Goal: Task Accomplishment & Management: Manage account settings

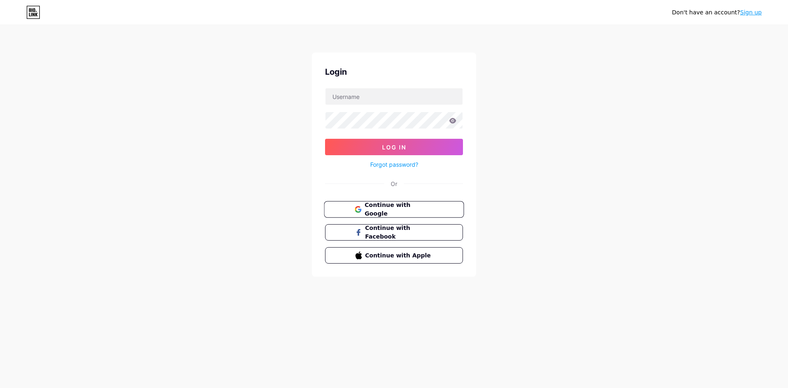
click at [386, 209] on span "Continue with Google" at bounding box center [398, 210] width 69 height 18
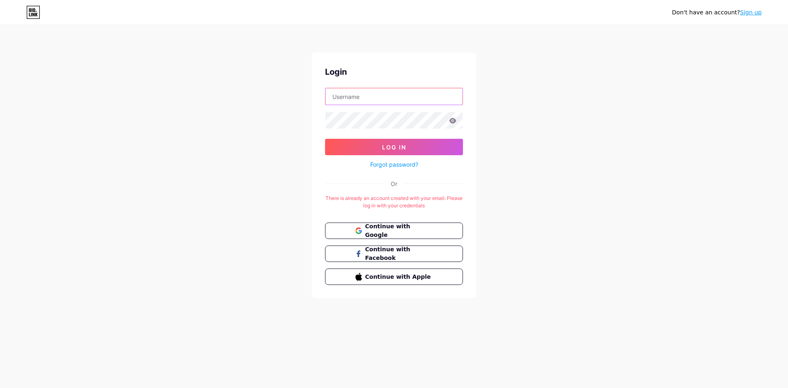
click at [358, 92] on input "text" at bounding box center [393, 96] width 137 height 16
type input "[EMAIL_ADDRESS][DOMAIN_NAME]"
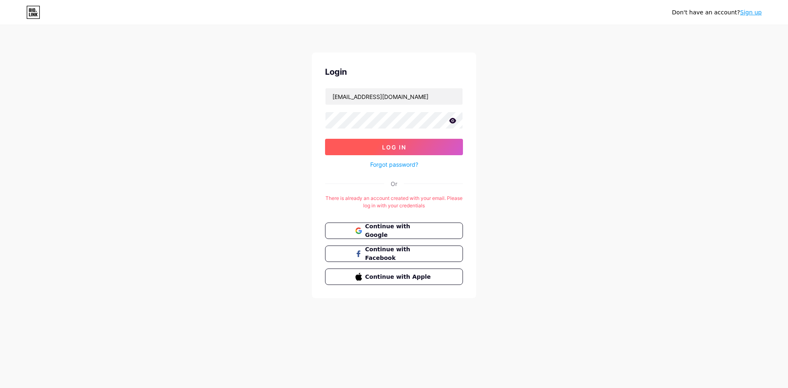
click at [439, 145] on button "Log In" at bounding box center [394, 147] width 138 height 16
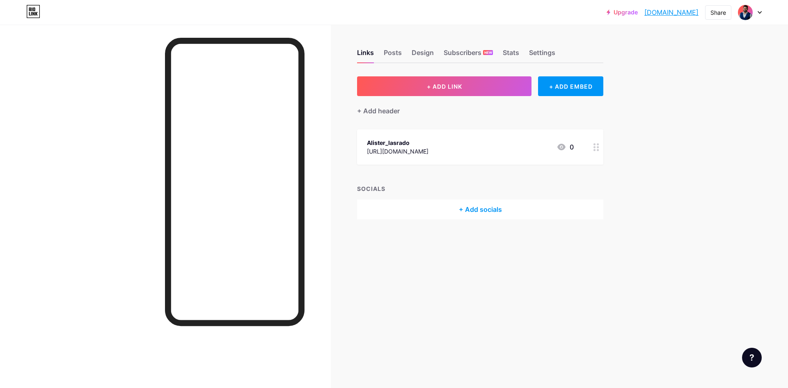
click at [428, 146] on div "Alister_lasrado" at bounding box center [398, 142] width 62 height 9
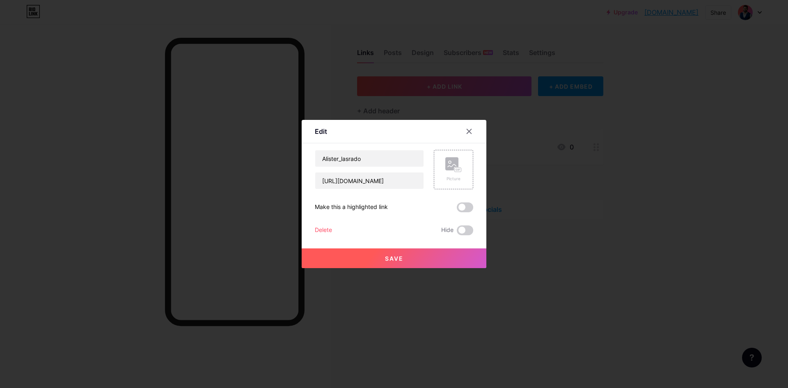
click at [527, 147] on div at bounding box center [394, 194] width 788 height 388
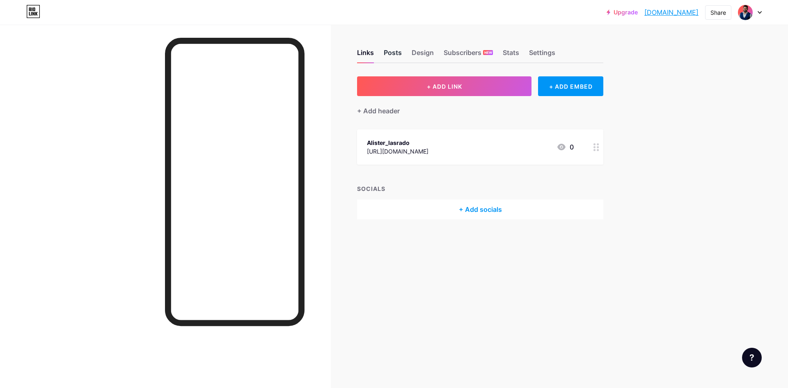
click at [390, 49] on div "Posts" at bounding box center [393, 55] width 18 height 15
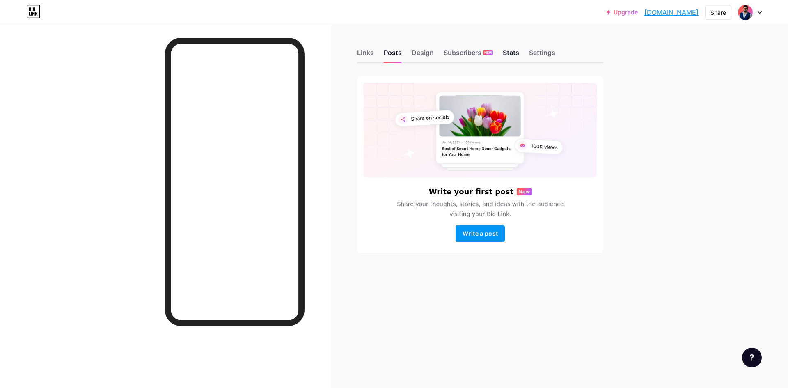
click at [507, 56] on div "Stats" at bounding box center [511, 55] width 16 height 15
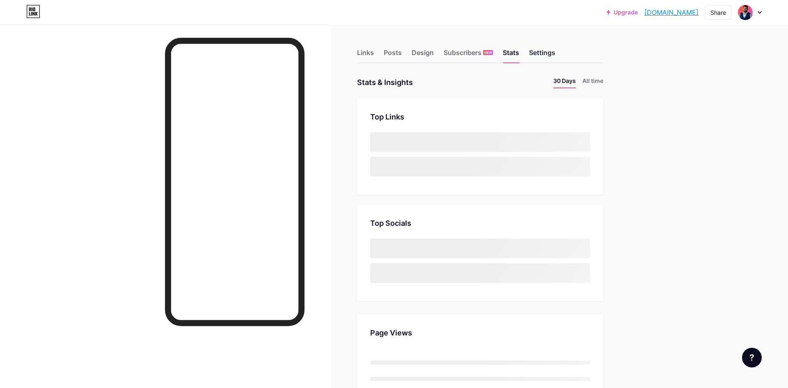
click at [547, 50] on div "Settings" at bounding box center [542, 55] width 26 height 15
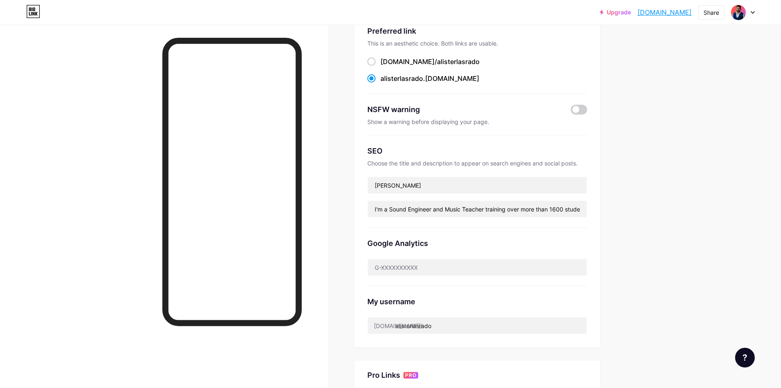
scroll to position [164, 0]
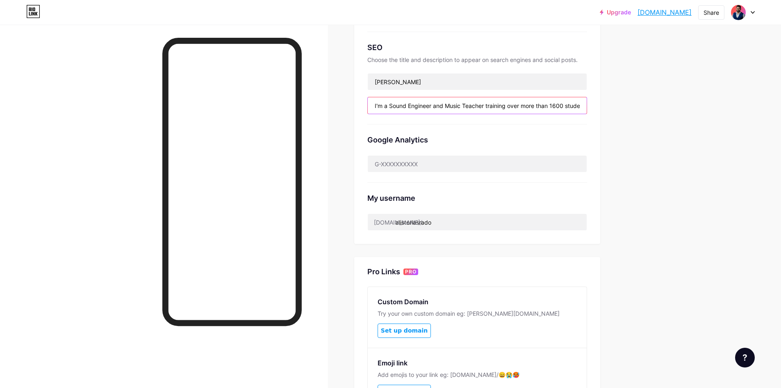
click at [430, 107] on input "I'm a Sound Engineer and Music Teacher training over more than 1600 students fr…" at bounding box center [477, 105] width 219 height 16
click at [522, 104] on input "I'm a Sound Engineer and Music Teacher training over more than 1600 students fr…" at bounding box center [477, 105] width 219 height 16
drag, startPoint x: 571, startPoint y: 105, endPoint x: 379, endPoint y: 95, distance: 191.8
click at [379, 95] on div "SEO Choose the title and description to appear on search engines and social pos…" at bounding box center [478, 78] width 220 height 92
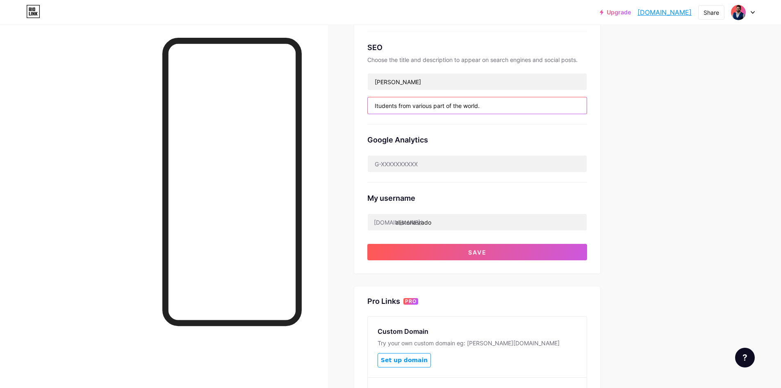
type input "tudents from various part of the world."
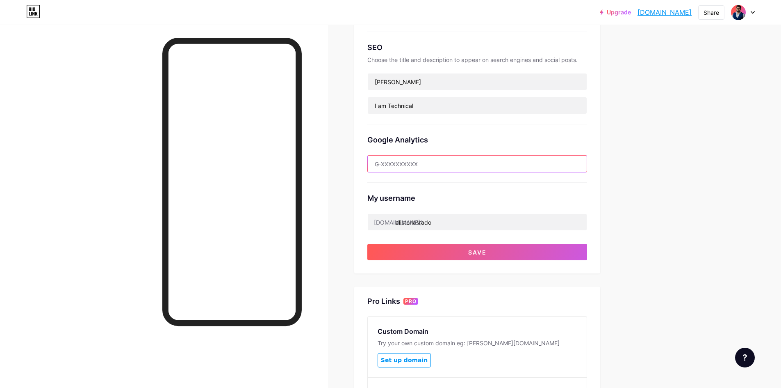
click at [412, 165] on input "text" at bounding box center [477, 163] width 219 height 16
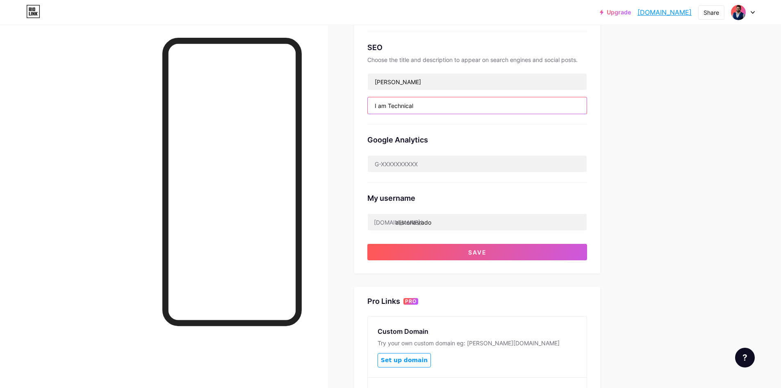
click at [415, 106] on input "I am Technical" at bounding box center [477, 105] width 219 height 16
drag, startPoint x: 423, startPoint y: 103, endPoint x: 331, endPoint y: 98, distance: 91.2
click at [331, 98] on div "Links Posts Design Subscribers NEW Stats Settings Preferred link This is an aes…" at bounding box center [317, 184] width 635 height 647
paste input "’m [PERSON_NAME], a Mechanical Engineer and Technical Sales professional specia…"
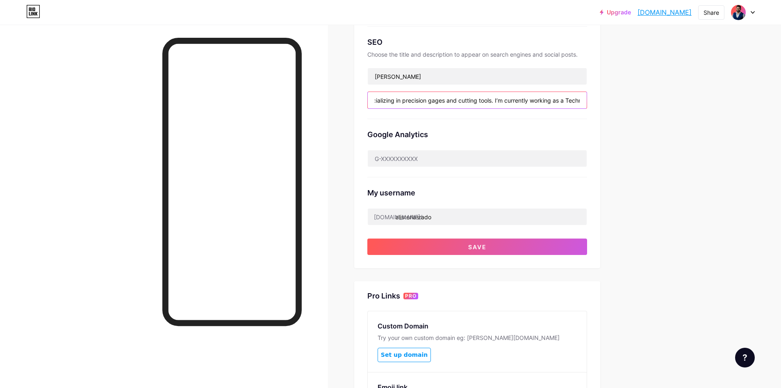
scroll to position [119, 0]
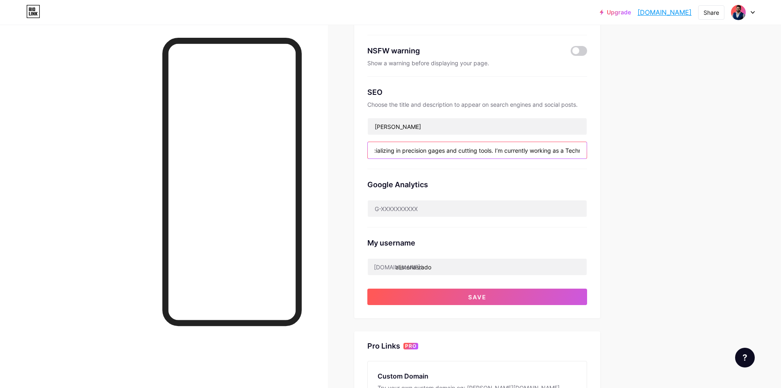
click at [498, 151] on input "I’m [PERSON_NAME], a Mechanical Engineer and Technical Sales professional speci…" at bounding box center [477, 150] width 219 height 16
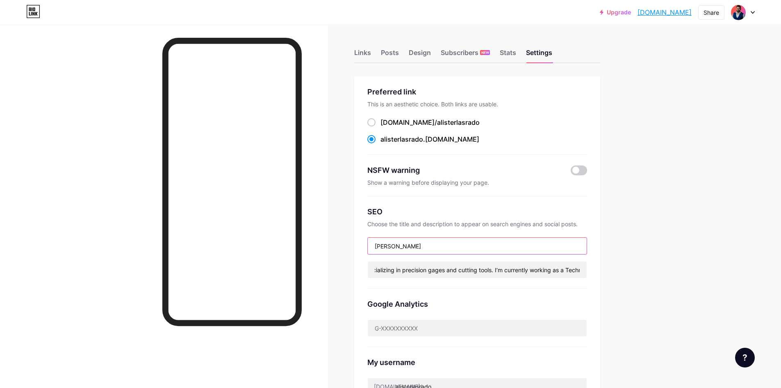
scroll to position [0, 0]
click at [411, 247] on input "[PERSON_NAME]" at bounding box center [477, 246] width 219 height 16
click at [431, 243] on input "[PERSON_NAME]" at bounding box center [477, 246] width 219 height 16
click at [436, 266] on input "I’m [PERSON_NAME], a Mechanical Engineer and Technical Sales professional speci…" at bounding box center [477, 269] width 219 height 16
click at [548, 271] on input "I’m [PERSON_NAME], a Mechanical Engineer and Technical Sales professional speci…" at bounding box center [477, 269] width 219 height 16
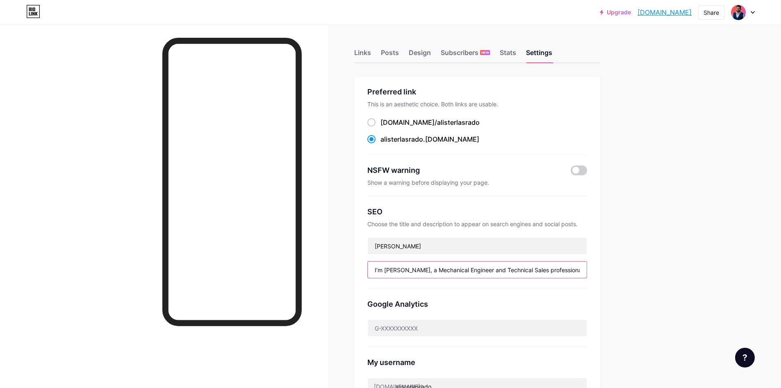
click at [585, 270] on input "I’m [PERSON_NAME], a Mechanical Engineer and Technical Sales professional speci…" at bounding box center [477, 269] width 219 height 16
click at [567, 265] on input "I’m [PERSON_NAME], a Mechanical Engineer and Technical Sales professional speci…" at bounding box center [477, 269] width 219 height 16
drag, startPoint x: 576, startPoint y: 267, endPoint x: 494, endPoint y: 271, distance: 81.7
click at [494, 271] on input "I’m [PERSON_NAME], a Mechanical Engineer and Technical Sales professional speci…" at bounding box center [477, 269] width 219 height 16
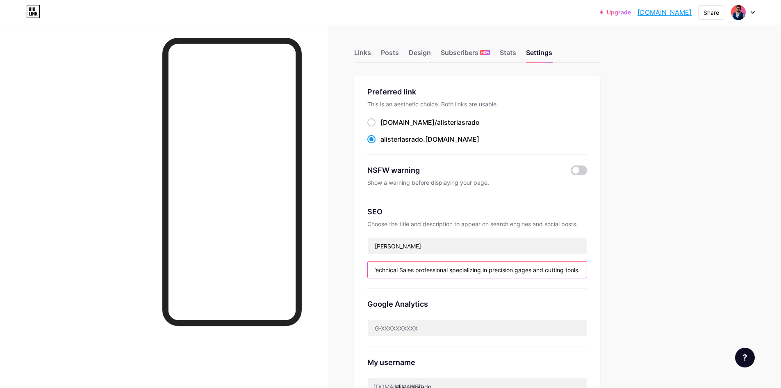
scroll to position [0, 133]
type input "I’m [PERSON_NAME], a Mechanical Engineer and Technical Sales professional speci…"
click at [451, 322] on input "text" at bounding box center [477, 328] width 219 height 16
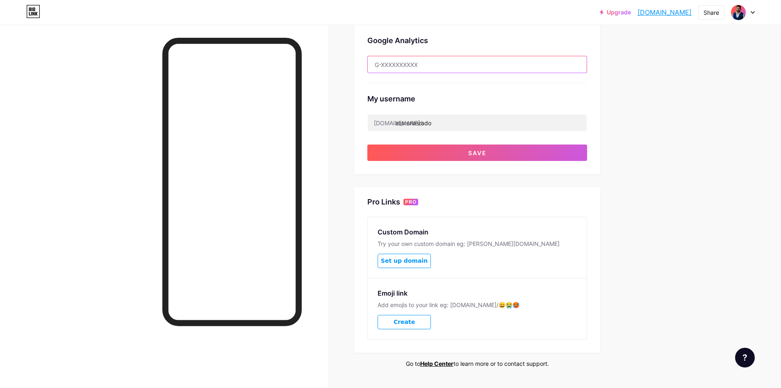
scroll to position [283, 0]
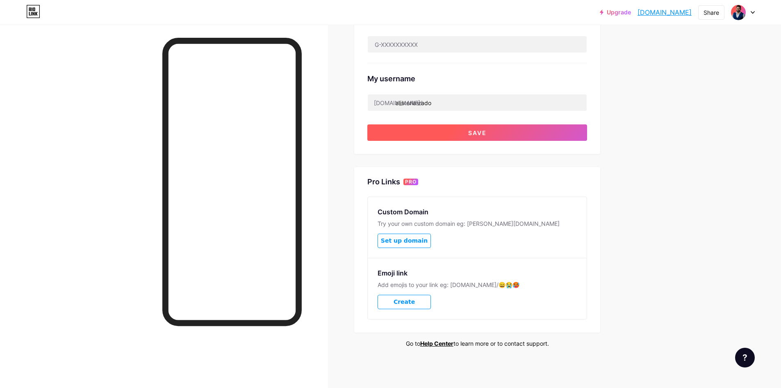
click at [482, 135] on button "Save" at bounding box center [478, 132] width 220 height 16
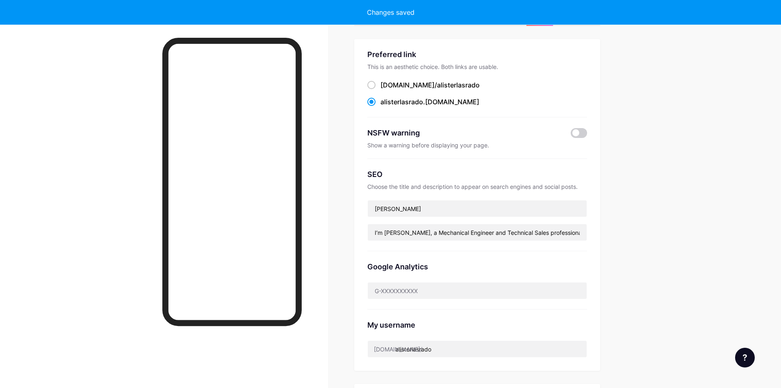
scroll to position [0, 0]
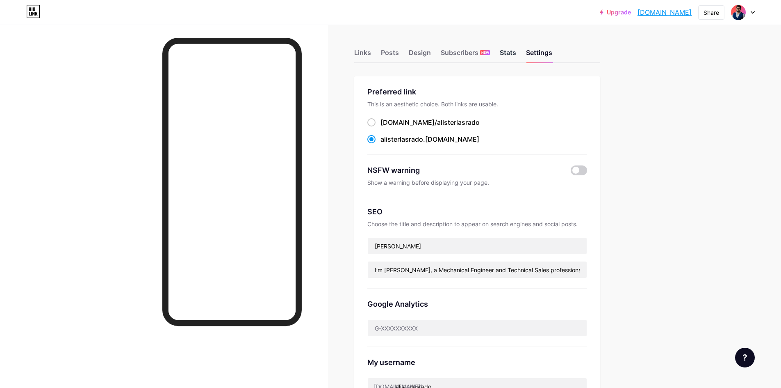
click at [513, 52] on div "Stats" at bounding box center [508, 55] width 16 height 15
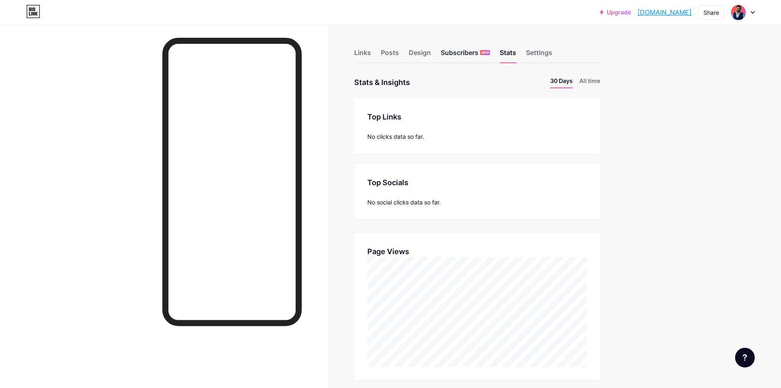
scroll to position [388, 781]
click at [484, 50] on span "NEW" at bounding box center [486, 52] width 8 height 5
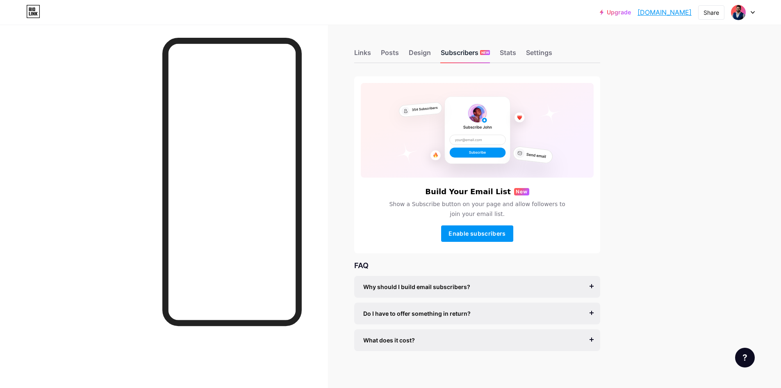
click at [446, 53] on div "Subscribers NEW" at bounding box center [465, 55] width 49 height 15
click at [422, 54] on div "Design" at bounding box center [420, 55] width 22 height 15
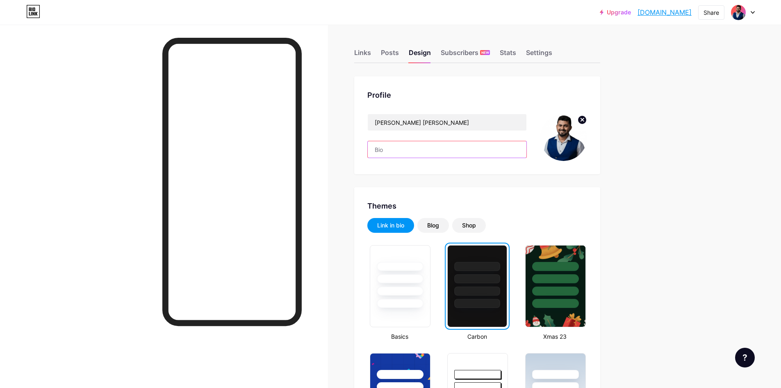
click at [400, 149] on input "text" at bounding box center [447, 149] width 159 height 16
paste input "I’m [PERSON_NAME], a Mechanical Engineer and Technical Sales professional speci…"
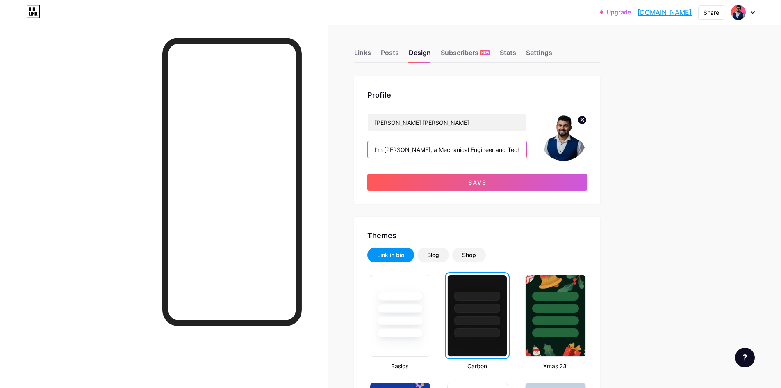
click at [513, 151] on input "I’m [PERSON_NAME], a Mechanical Engineer and Technical Sales professional speci…" at bounding box center [447, 149] width 159 height 16
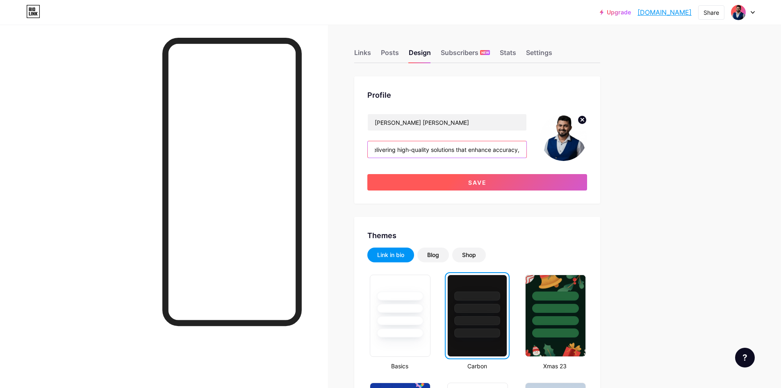
type input "I’m [PERSON_NAME], a Mechanical Engineer and Technical Sales professional speci…"
click at [482, 182] on span "Save" at bounding box center [477, 182] width 18 height 7
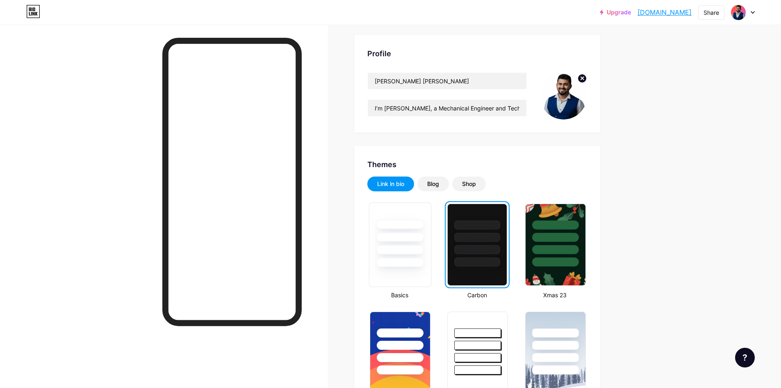
scroll to position [41, 0]
click at [444, 181] on div "Blog" at bounding box center [434, 184] width 32 height 15
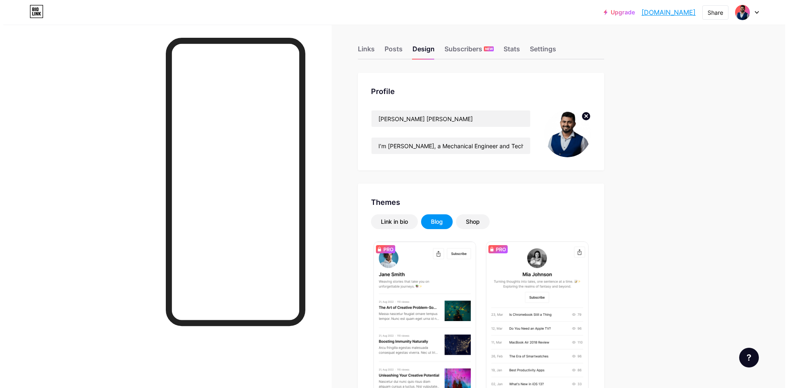
scroll to position [0, 0]
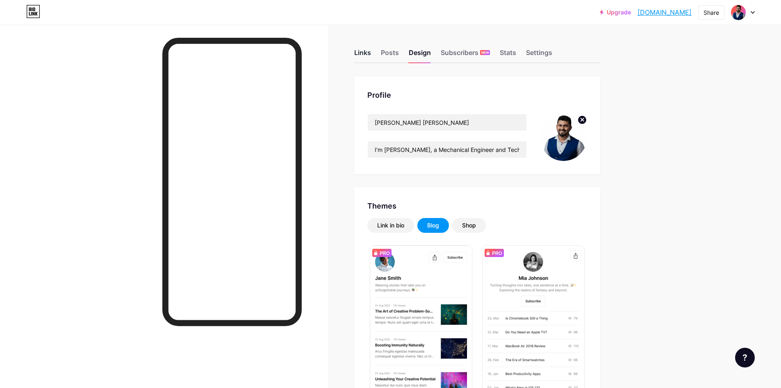
click at [368, 53] on div "Links" at bounding box center [362, 55] width 17 height 15
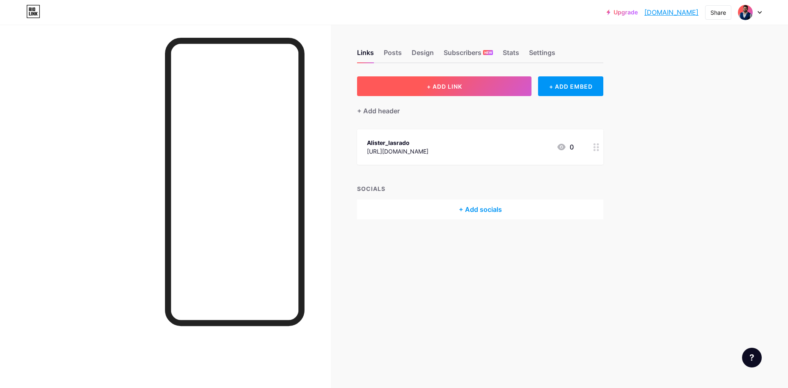
click at [448, 88] on span "+ ADD LINK" at bounding box center [444, 86] width 35 height 7
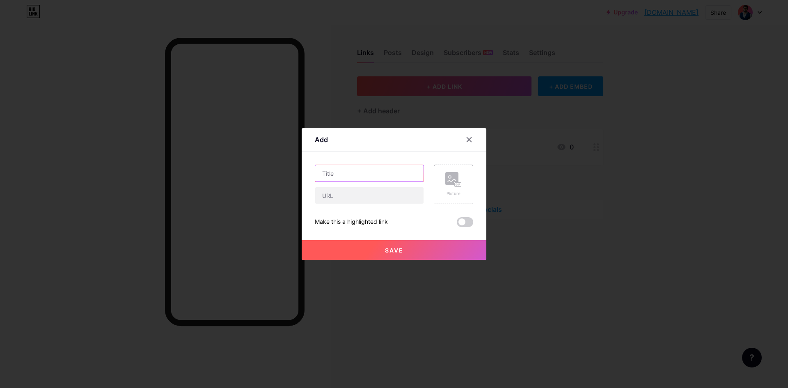
click at [346, 176] on input "text" at bounding box center [369, 173] width 108 height 16
type input "Linked in"
click at [348, 191] on input "text" at bounding box center [369, 195] width 108 height 16
paste input "[URL][DOMAIN_NAME][PERSON_NAME]"
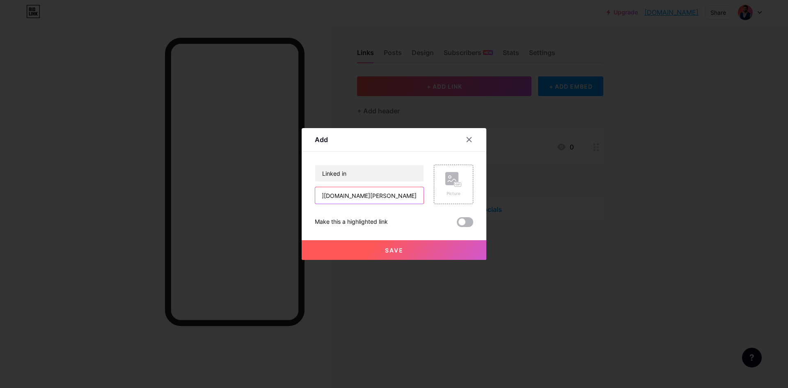
type input "[URL][DOMAIN_NAME][PERSON_NAME]"
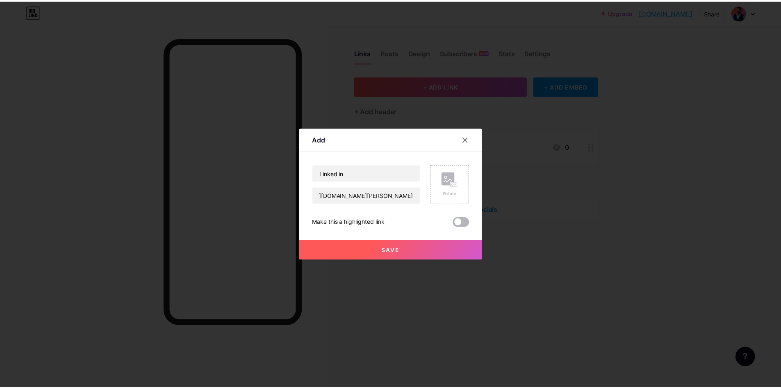
scroll to position [0, 0]
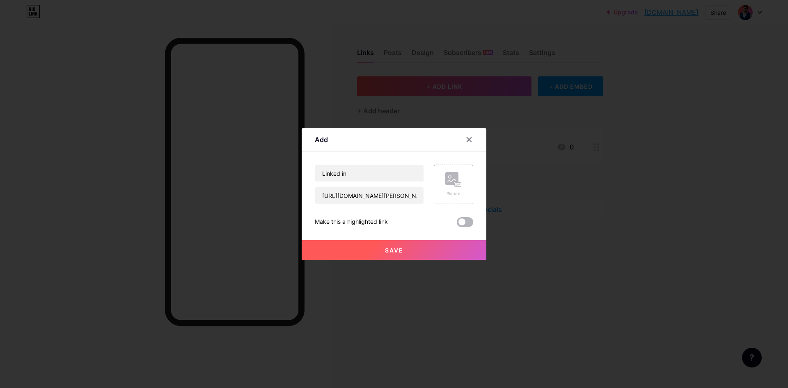
click at [462, 223] on span at bounding box center [465, 222] width 16 height 10
click at [457, 224] on input "checkbox" at bounding box center [457, 224] width 0 height 0
click at [402, 244] on button "Save" at bounding box center [394, 250] width 185 height 20
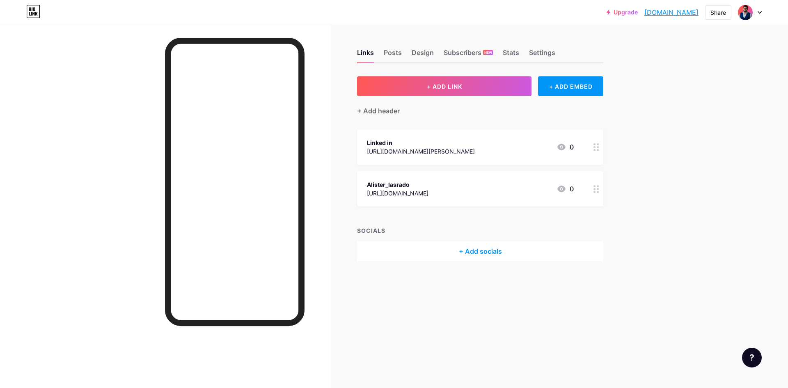
drag, startPoint x: 491, startPoint y: 185, endPoint x: 458, endPoint y: 196, distance: 35.4
click at [428, 196] on div "[URL][DOMAIN_NAME]" at bounding box center [398, 193] width 62 height 9
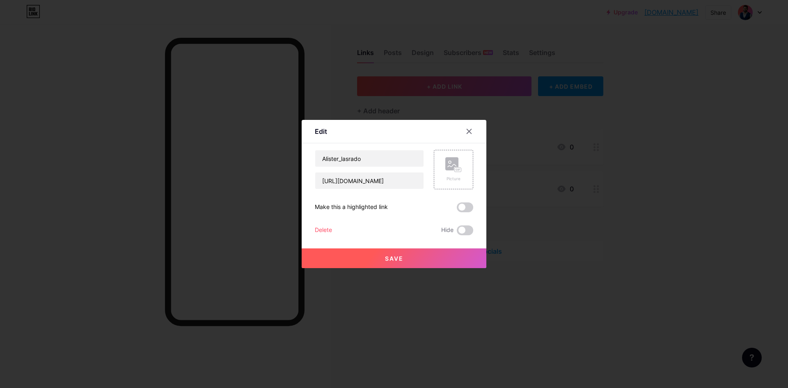
click at [595, 190] on div at bounding box center [394, 194] width 788 height 388
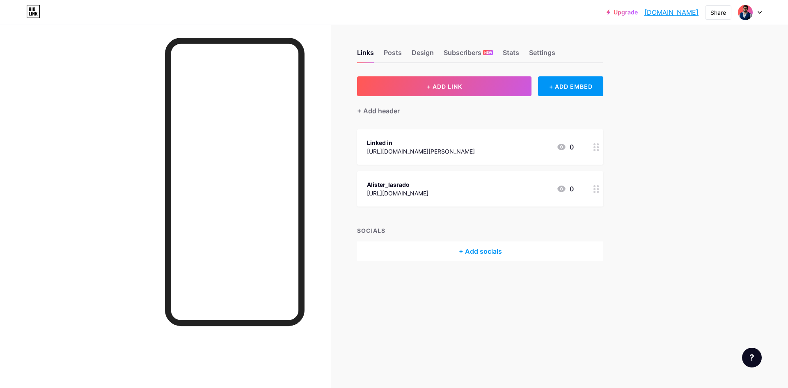
click at [591, 195] on div at bounding box center [596, 188] width 14 height 35
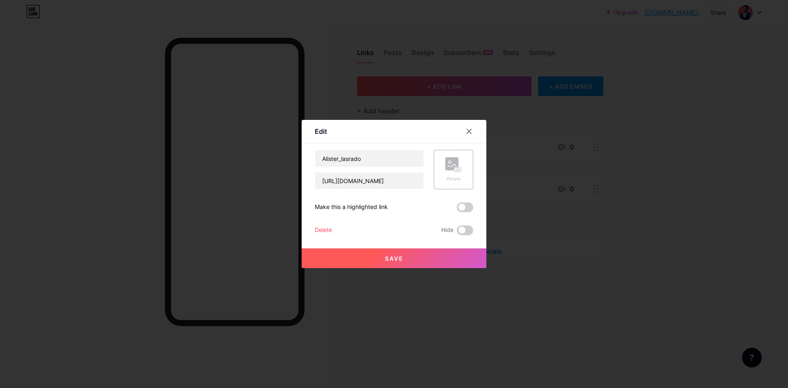
drag, startPoint x: 353, startPoint y: 229, endPoint x: 329, endPoint y: 229, distance: 24.6
click at [345, 229] on div "Delete Hide" at bounding box center [394, 230] width 158 height 10
click at [325, 229] on div "Delete" at bounding box center [323, 230] width 17 height 10
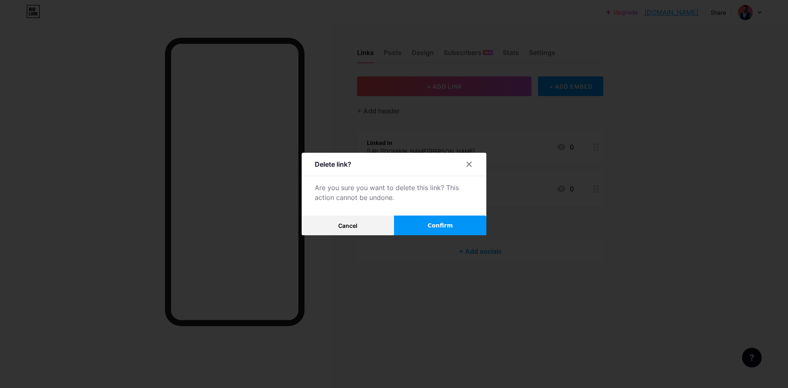
click at [427, 227] on span "Confirm" at bounding box center [439, 225] width 25 height 9
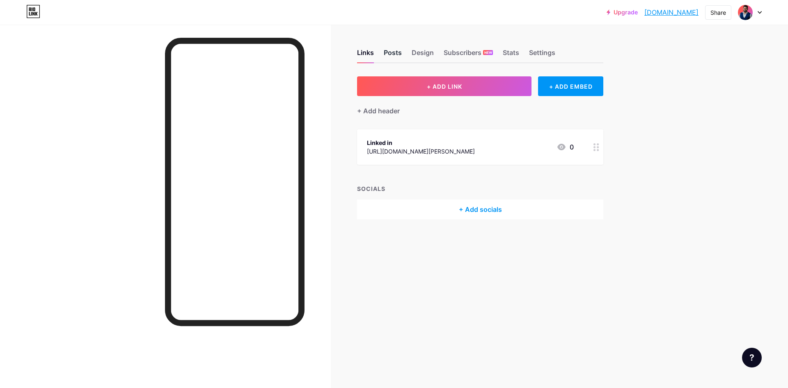
drag, startPoint x: 379, startPoint y: 49, endPoint x: 393, endPoint y: 53, distance: 14.0
click at [388, 51] on div "Links Posts Design Subscribers NEW Stats Settings" at bounding box center [480, 48] width 246 height 29
click at [393, 53] on div "Posts" at bounding box center [393, 55] width 18 height 15
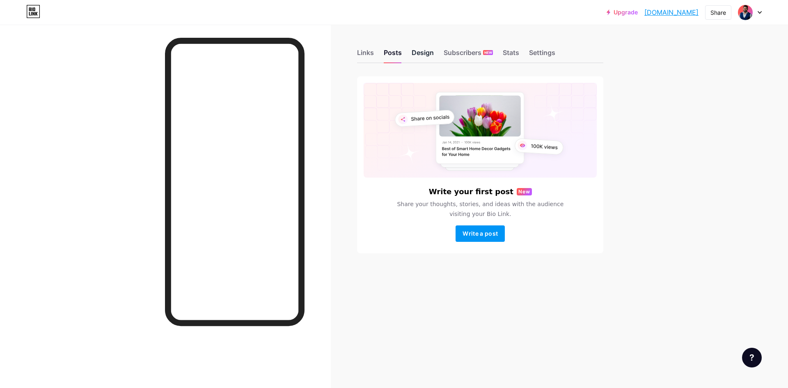
click at [418, 50] on div "Design" at bounding box center [422, 55] width 22 height 15
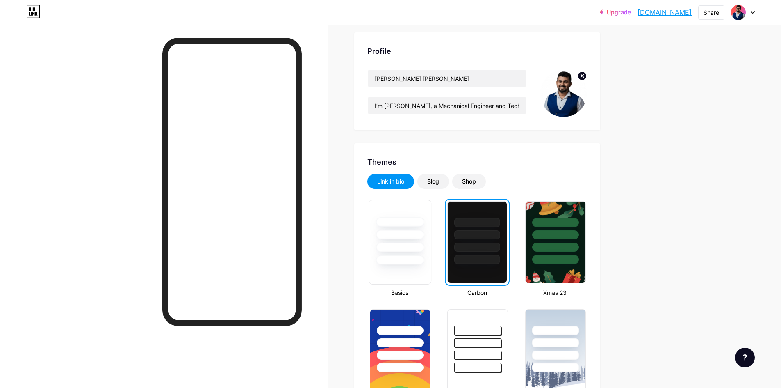
scroll to position [82, 0]
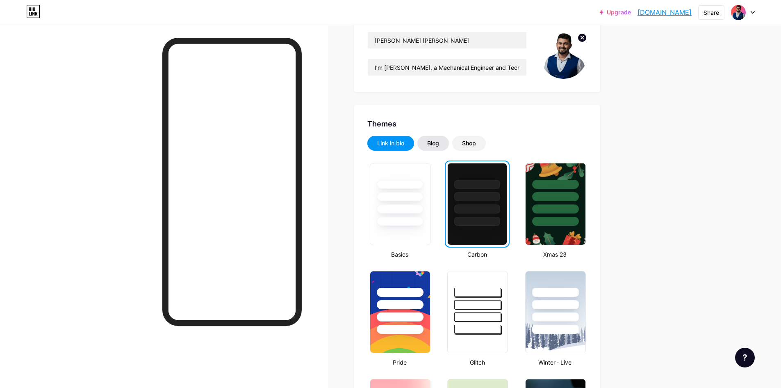
click at [434, 140] on div "Blog" at bounding box center [433, 143] width 12 height 8
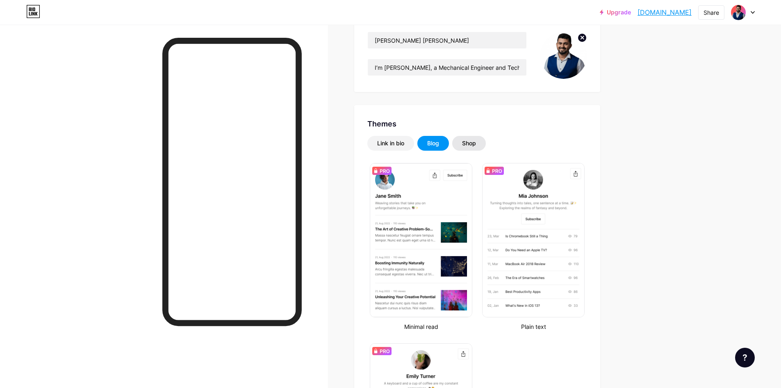
click at [464, 142] on div "Shop" at bounding box center [469, 143] width 34 height 15
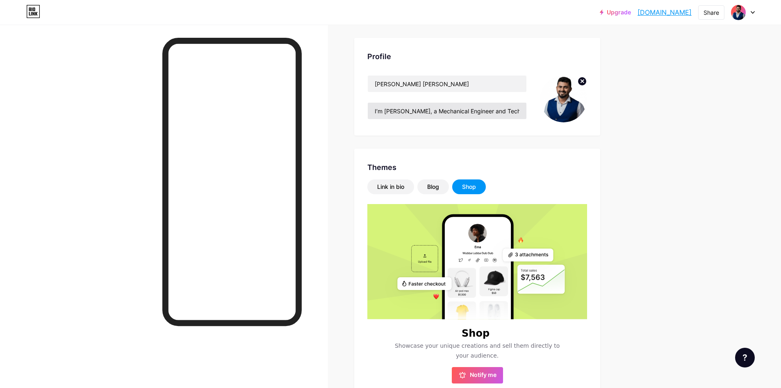
scroll to position [0, 0]
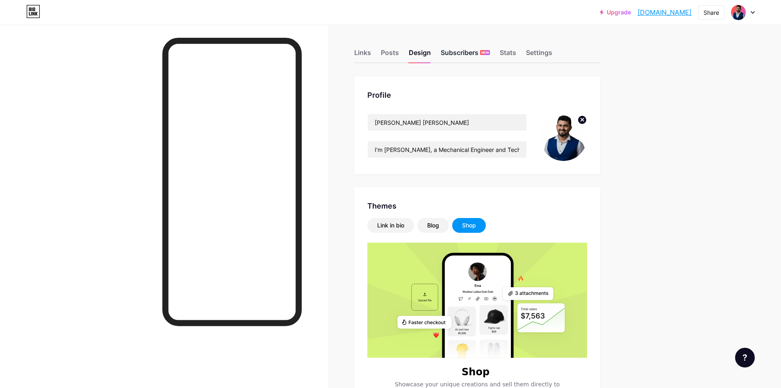
click at [458, 55] on div "Subscribers NEW" at bounding box center [465, 55] width 49 height 15
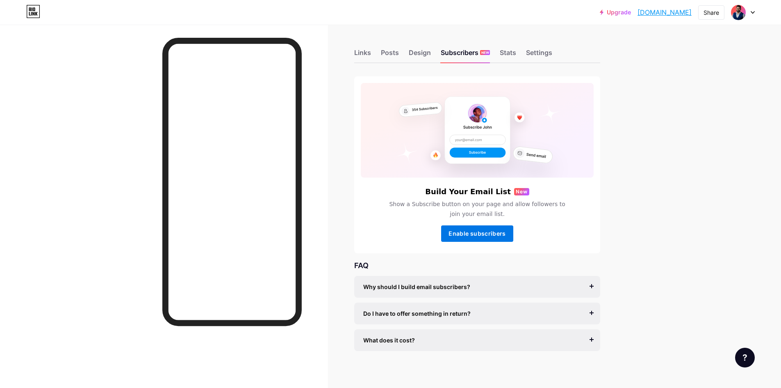
click at [482, 239] on button "Enable subscribers" at bounding box center [477, 233] width 72 height 16
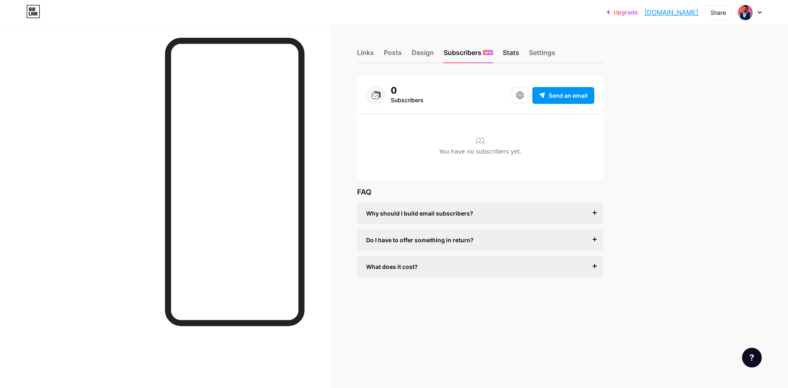
click at [508, 55] on div "Stats" at bounding box center [511, 55] width 16 height 15
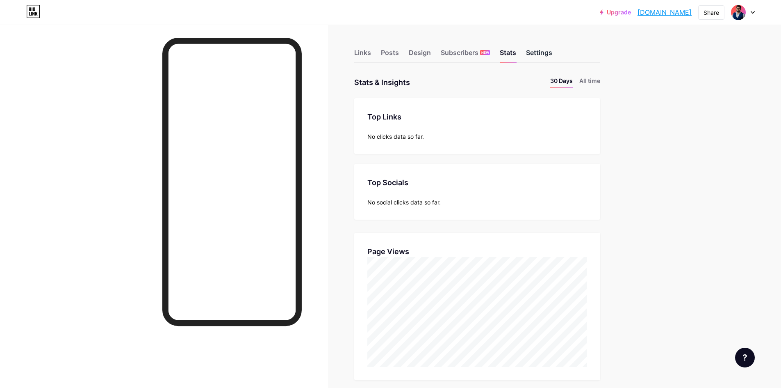
scroll to position [388, 781]
click at [537, 50] on div "Settings" at bounding box center [539, 55] width 26 height 15
